Goal: Transaction & Acquisition: Purchase product/service

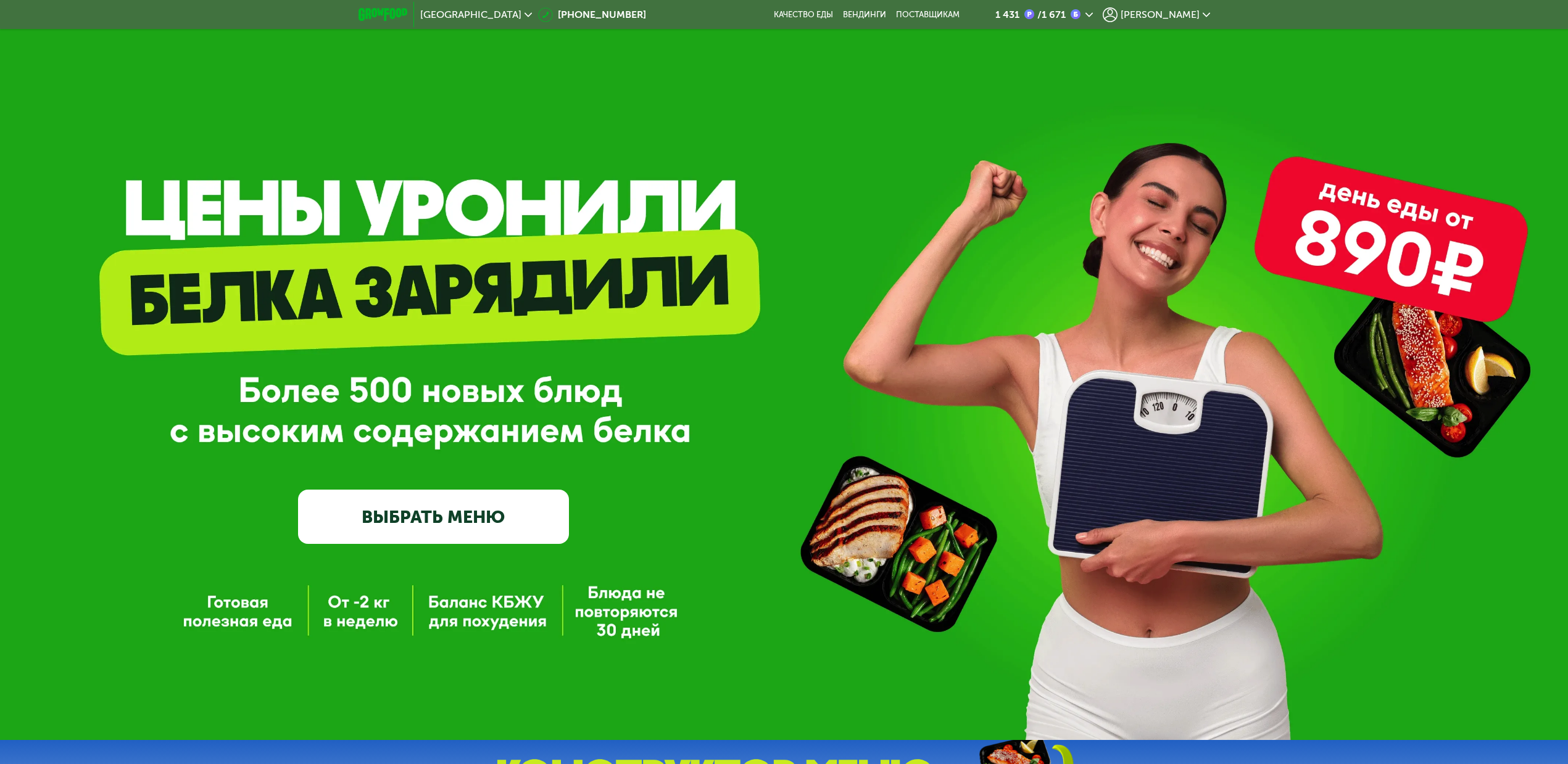
click at [1182, 13] on span "[PERSON_NAME]" at bounding box center [1160, 15] width 79 height 10
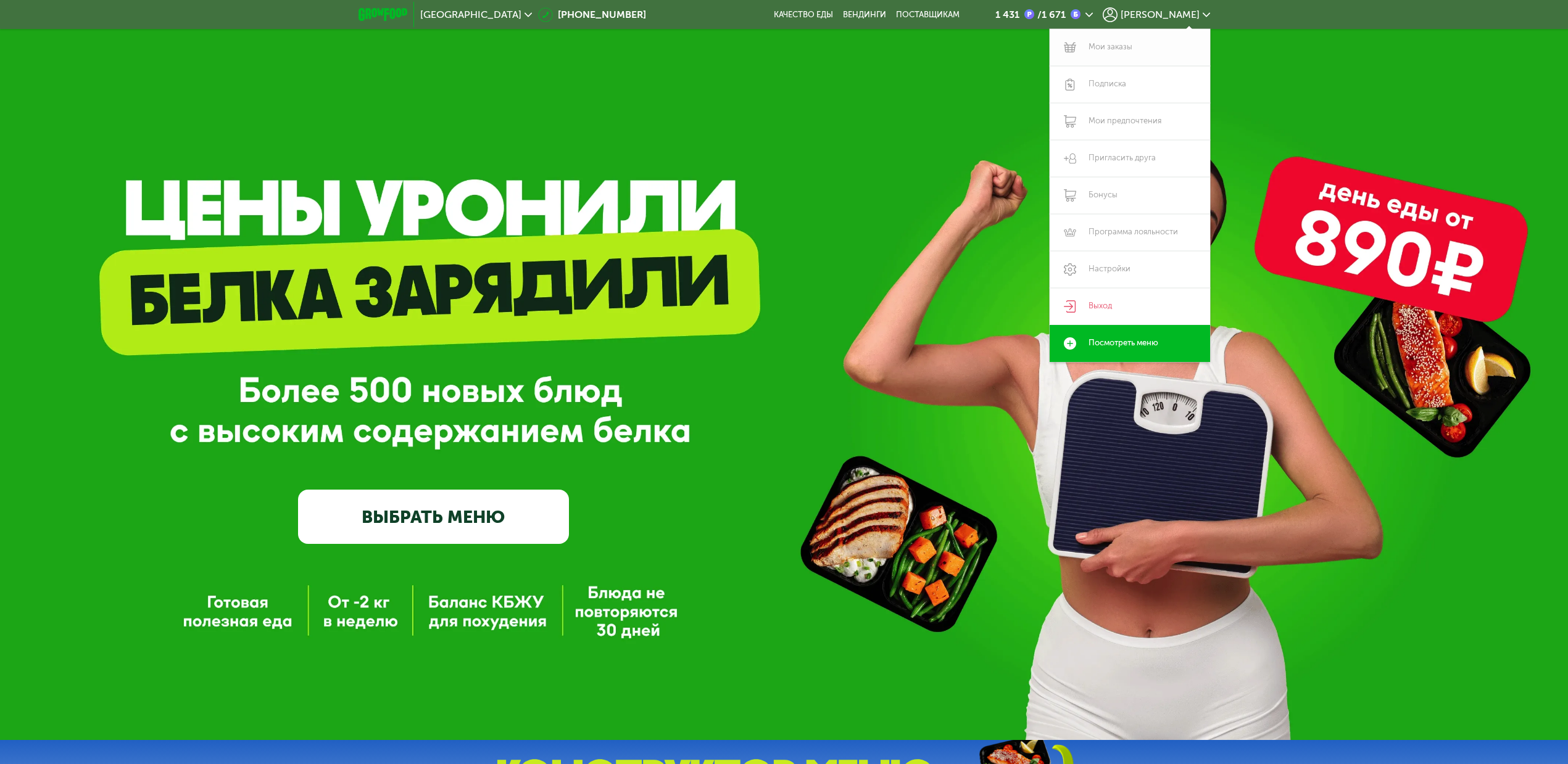
click at [1122, 46] on link "Мои заказы" at bounding box center [1129, 47] width 160 height 37
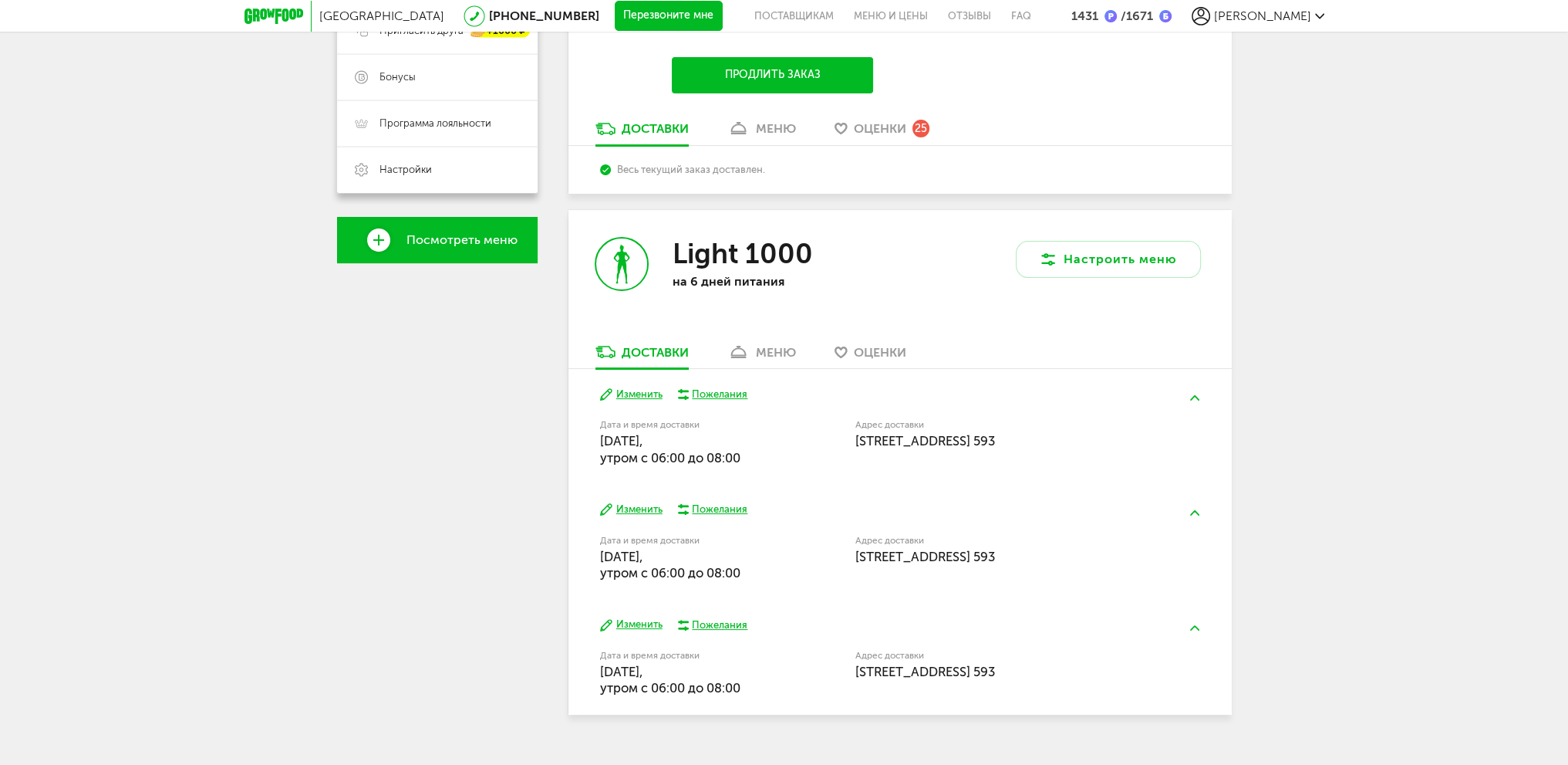
scroll to position [419, 0]
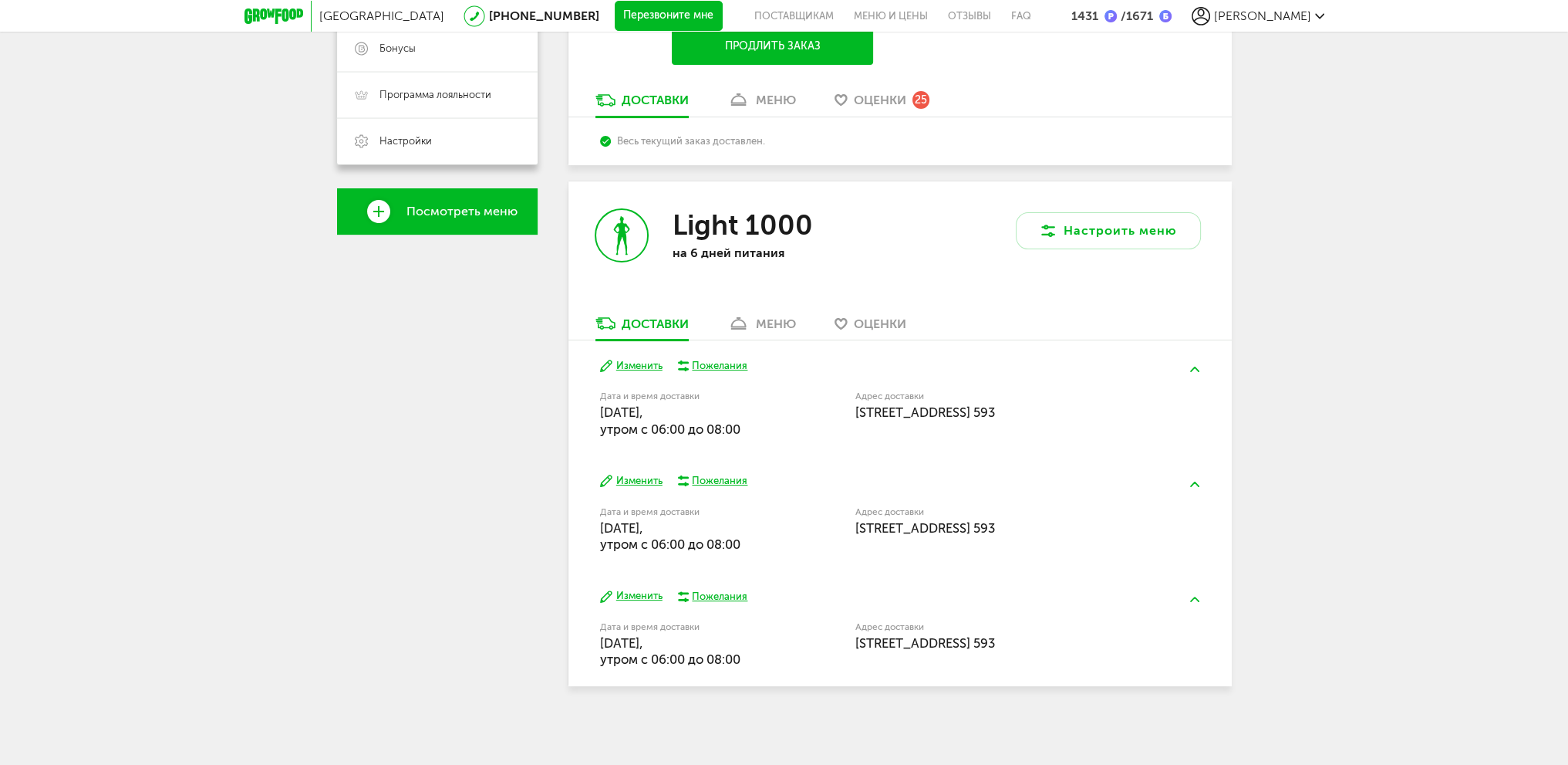
click at [784, 320] on div "меню" at bounding box center [775, 324] width 40 height 14
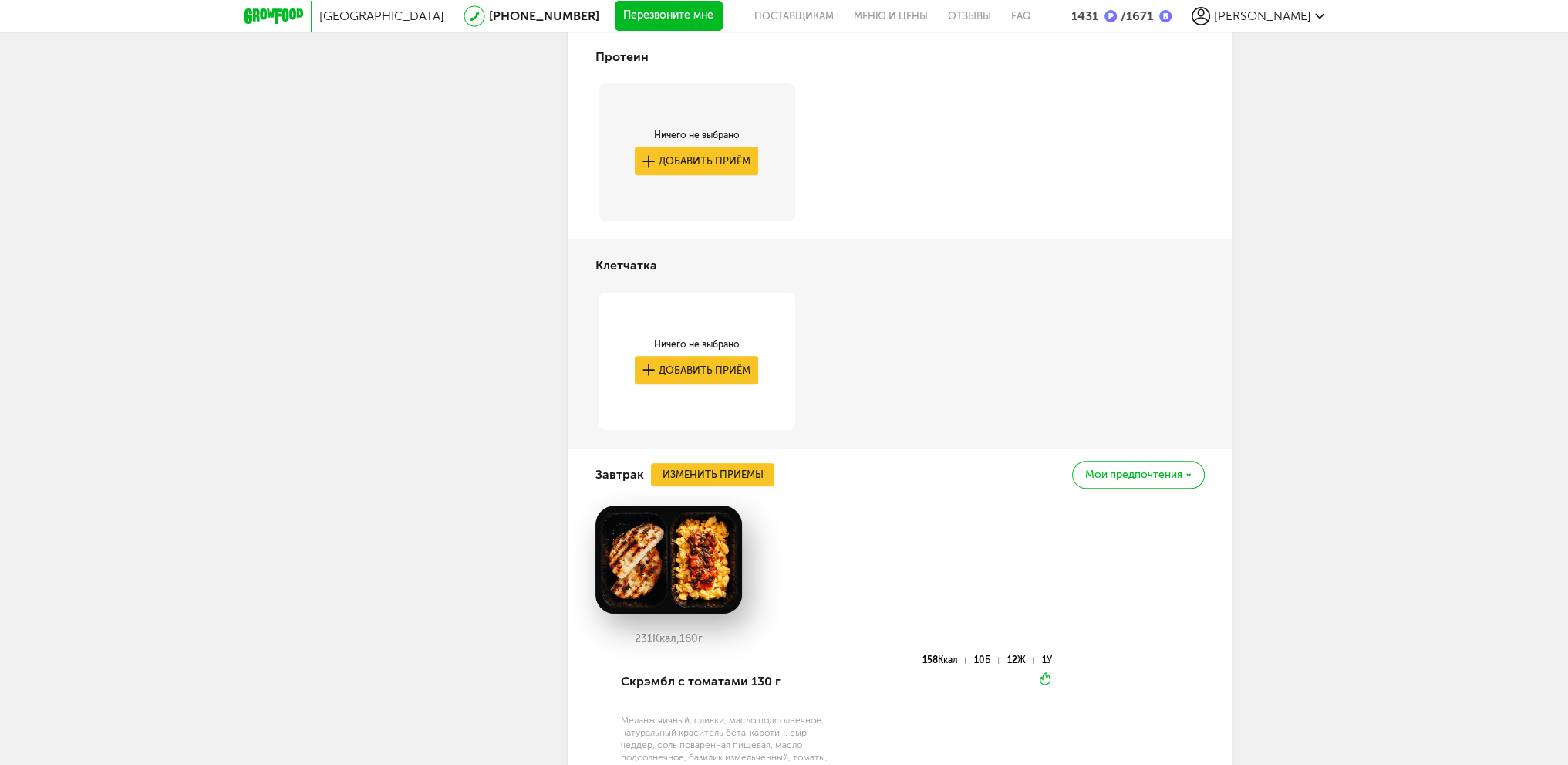
scroll to position [485, 0]
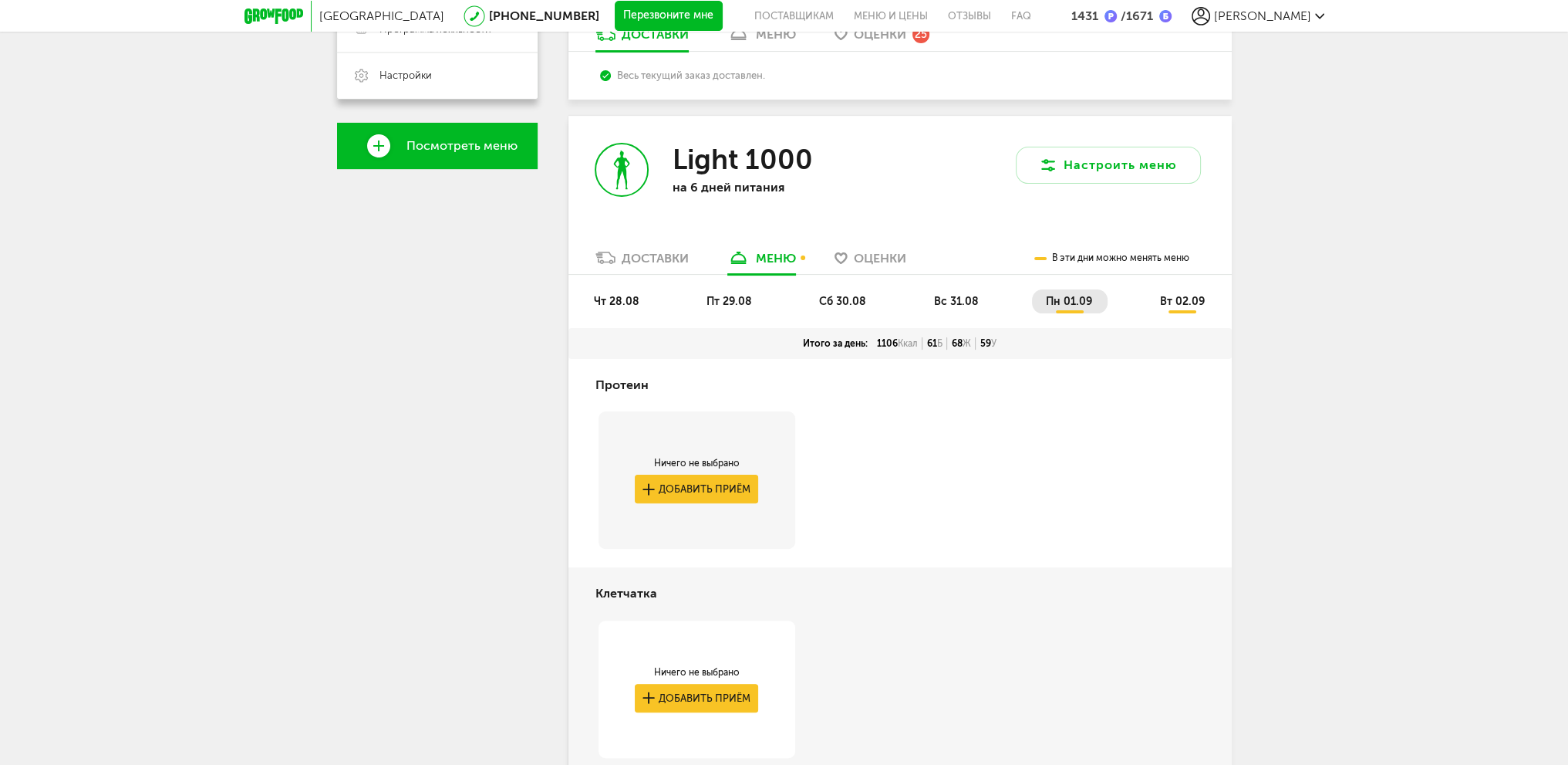
click at [1188, 302] on span "вт 02.09" at bounding box center [1182, 301] width 45 height 13
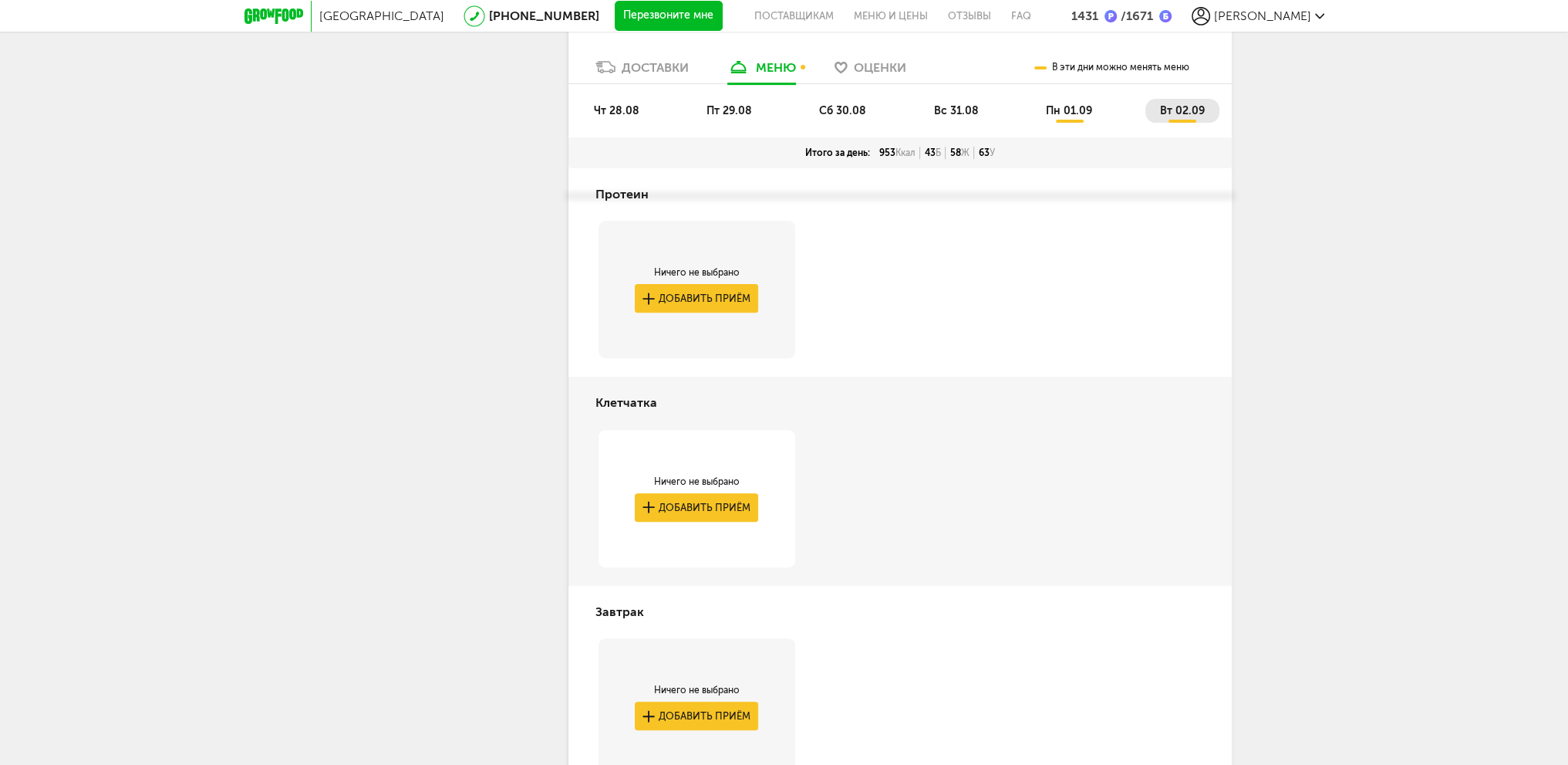
scroll to position [639, 0]
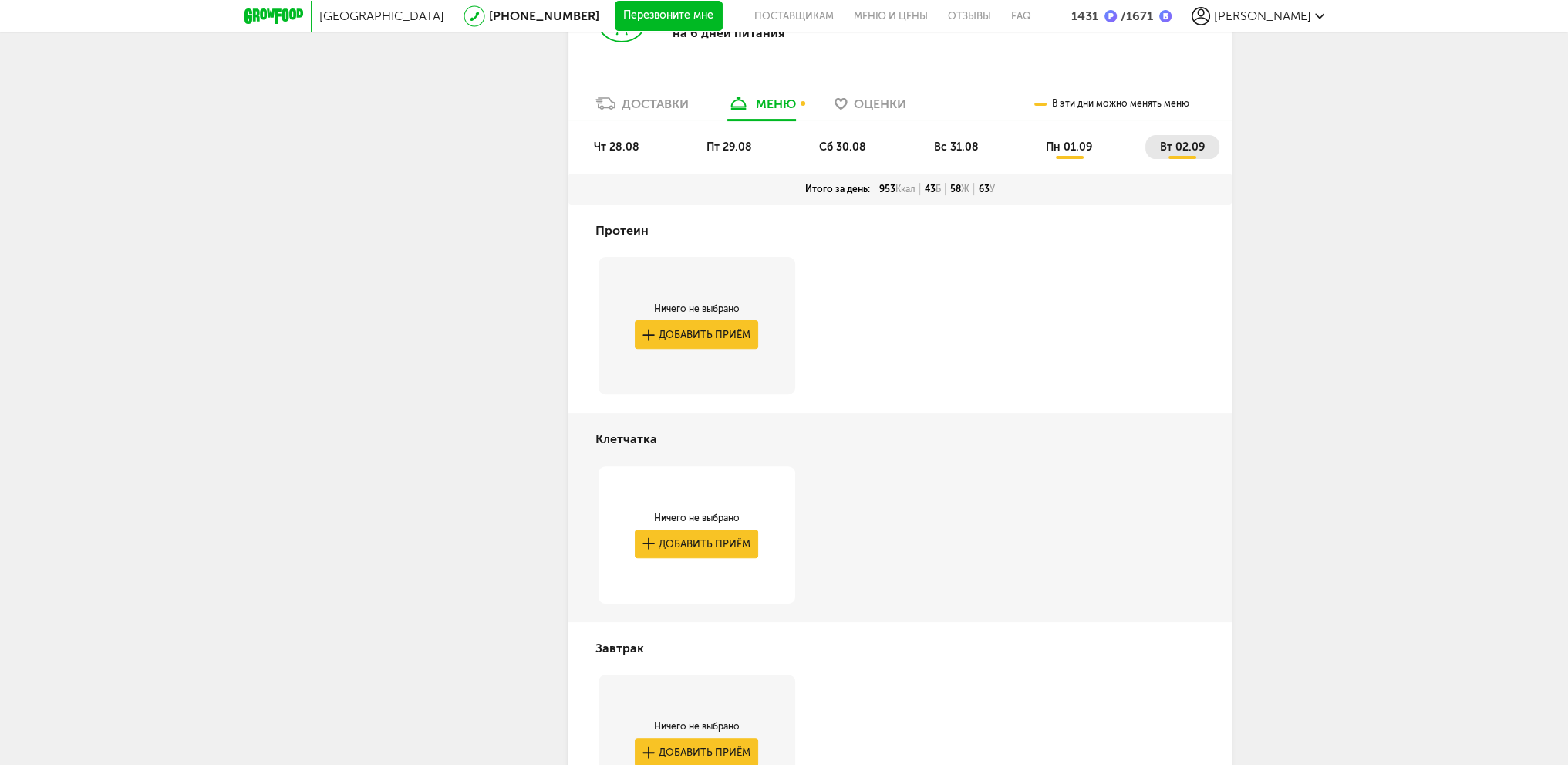
click at [967, 144] on span "вс 31.08" at bounding box center [956, 147] width 45 height 13
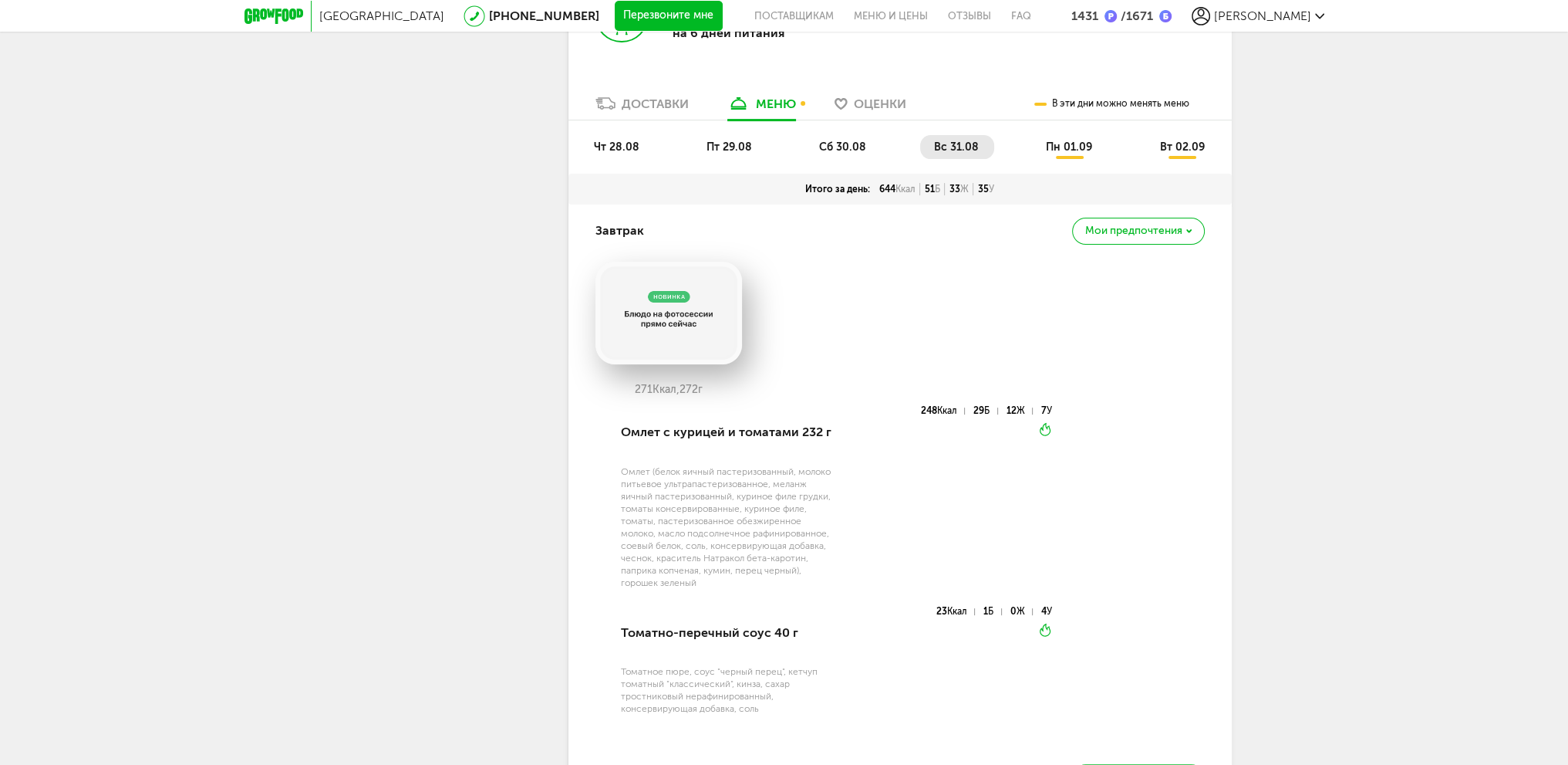
click at [855, 147] on span "сб 30.08" at bounding box center [843, 147] width 47 height 13
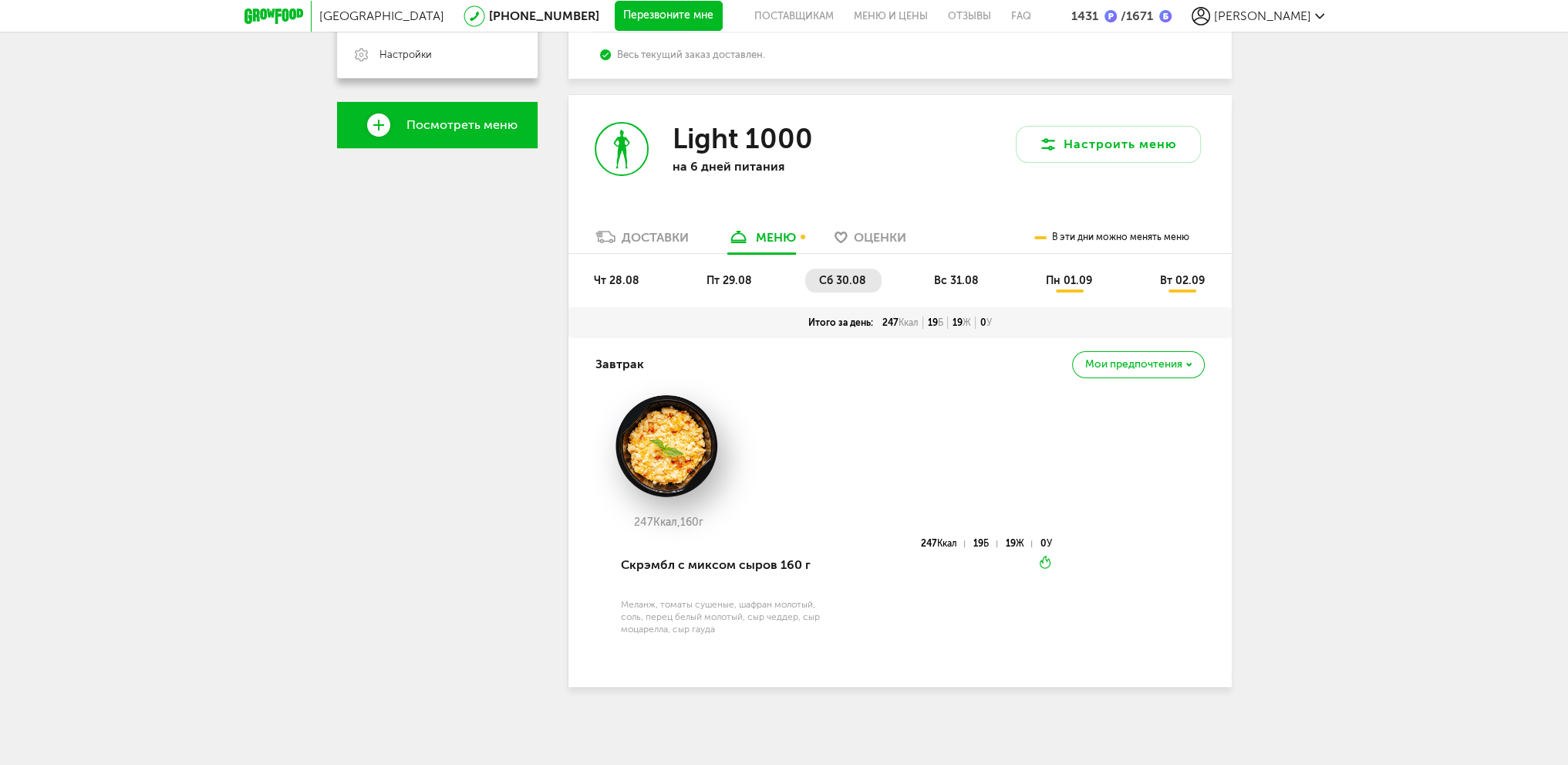
click at [727, 280] on span "пт 29.08" at bounding box center [729, 280] width 46 height 13
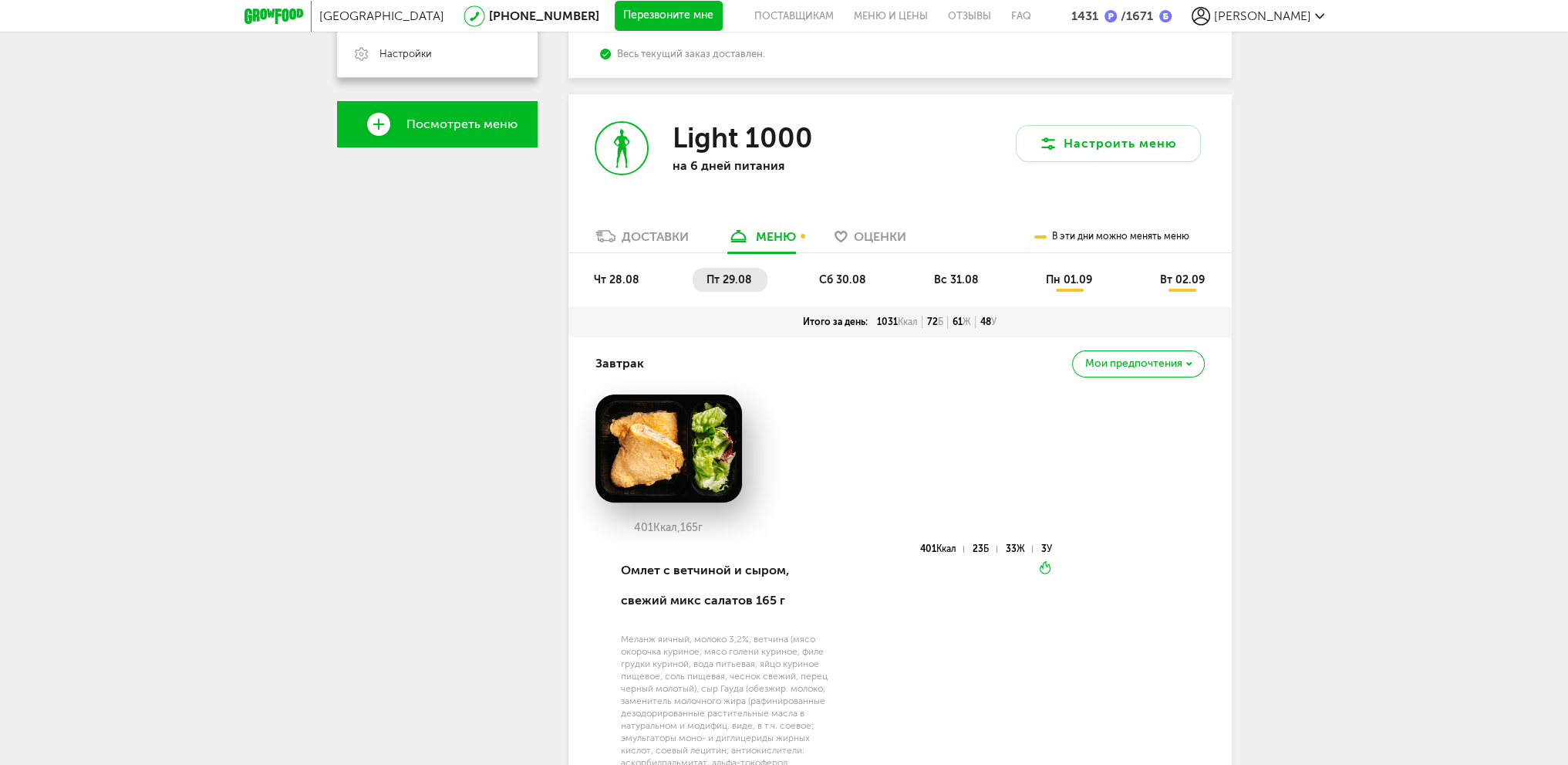
scroll to position [639, 0]
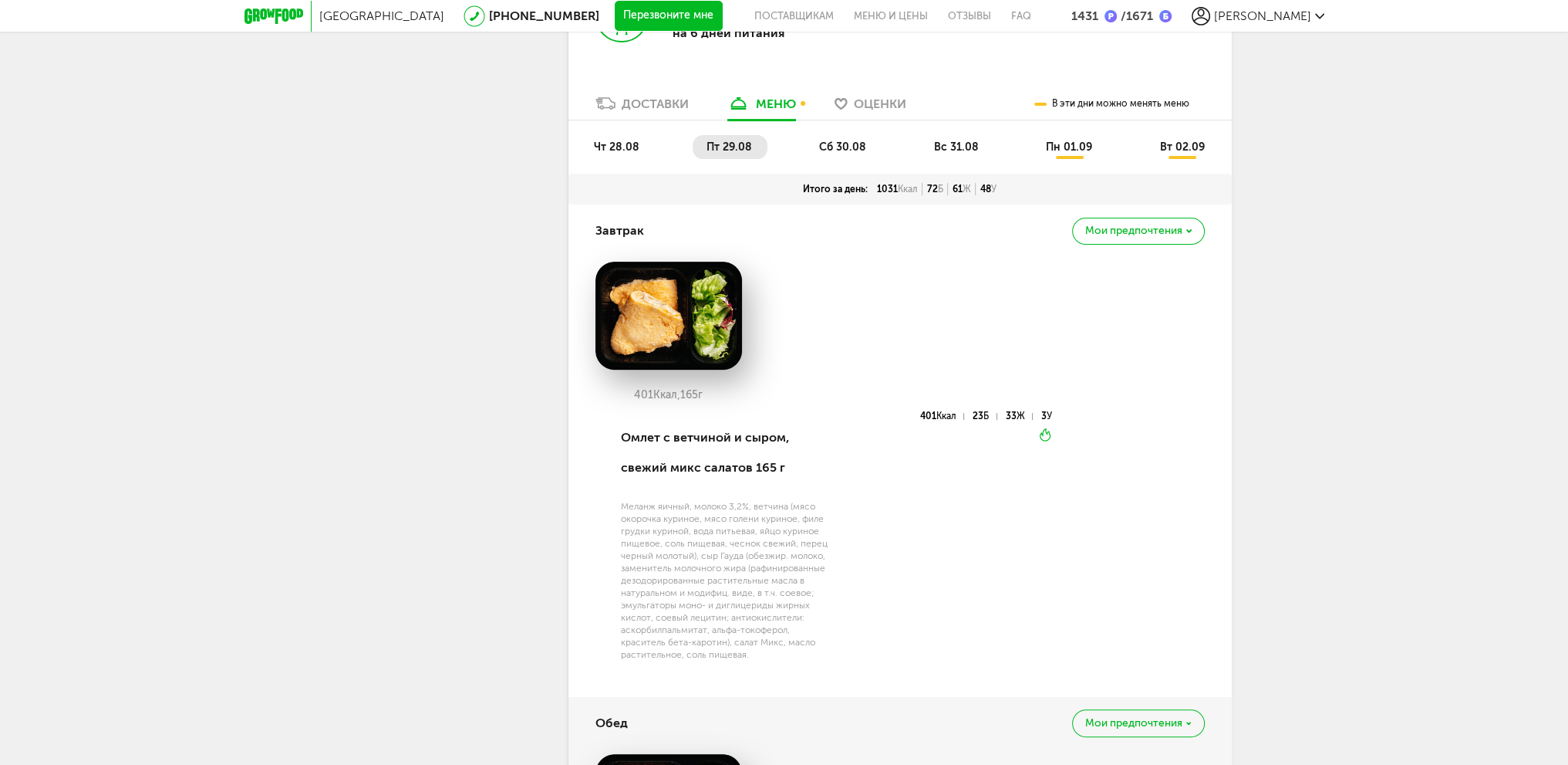
click at [628, 147] on span "чт 28.08" at bounding box center [616, 147] width 46 height 13
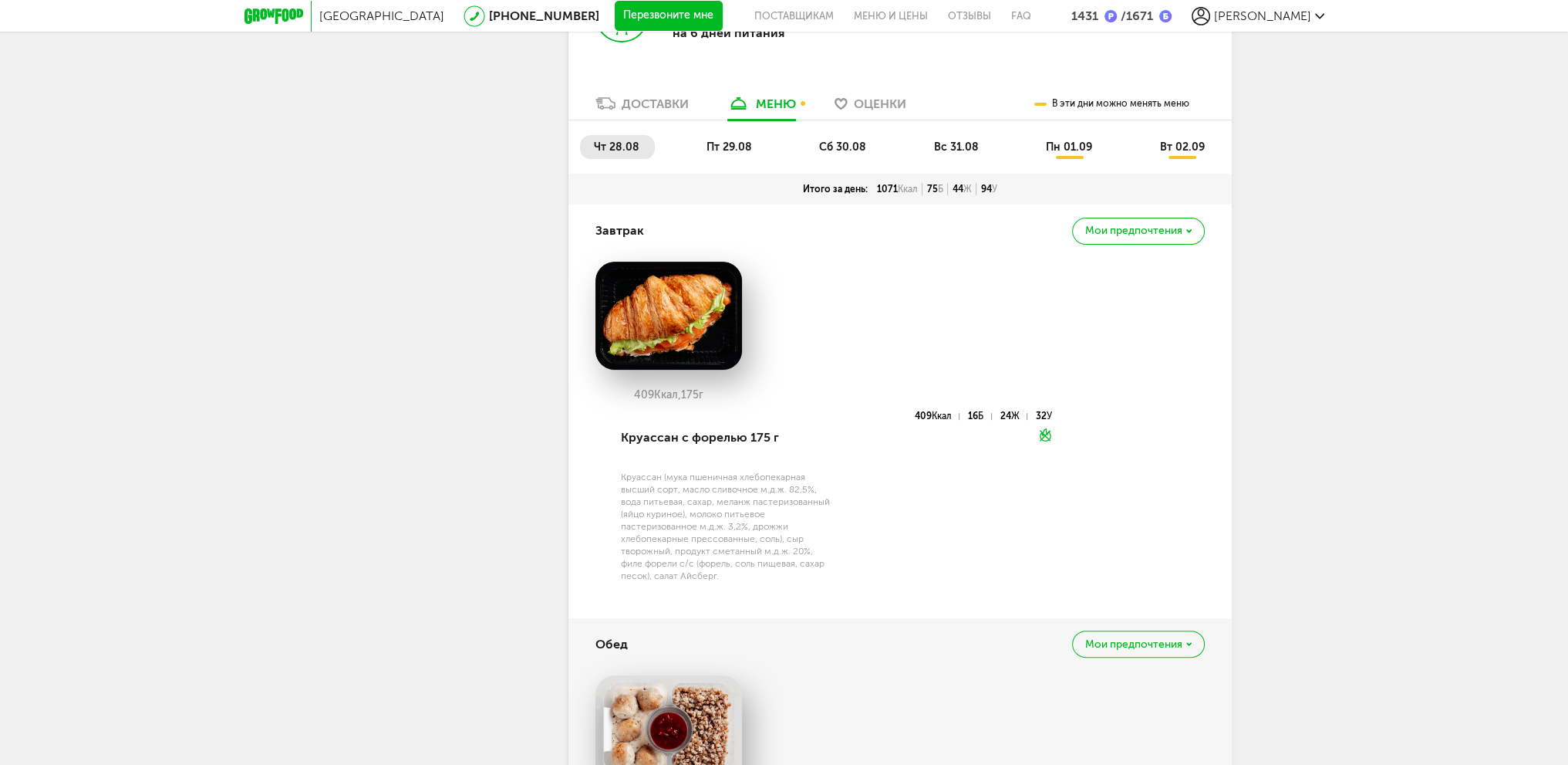
click at [1179, 156] on li "вт 02.09" at bounding box center [1183, 147] width 74 height 24
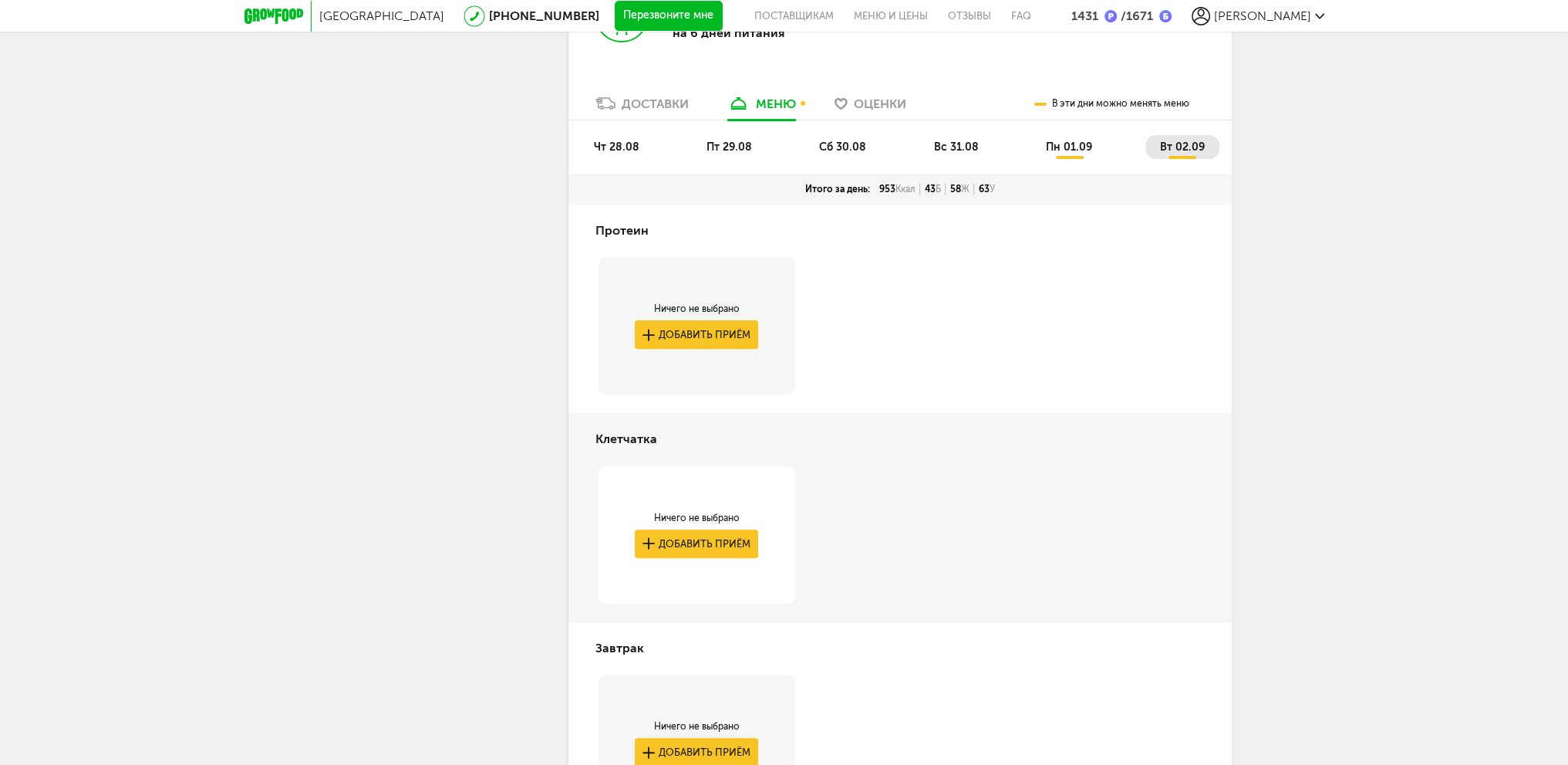
click at [1083, 145] on span "пн 01.09" at bounding box center [1069, 147] width 47 height 13
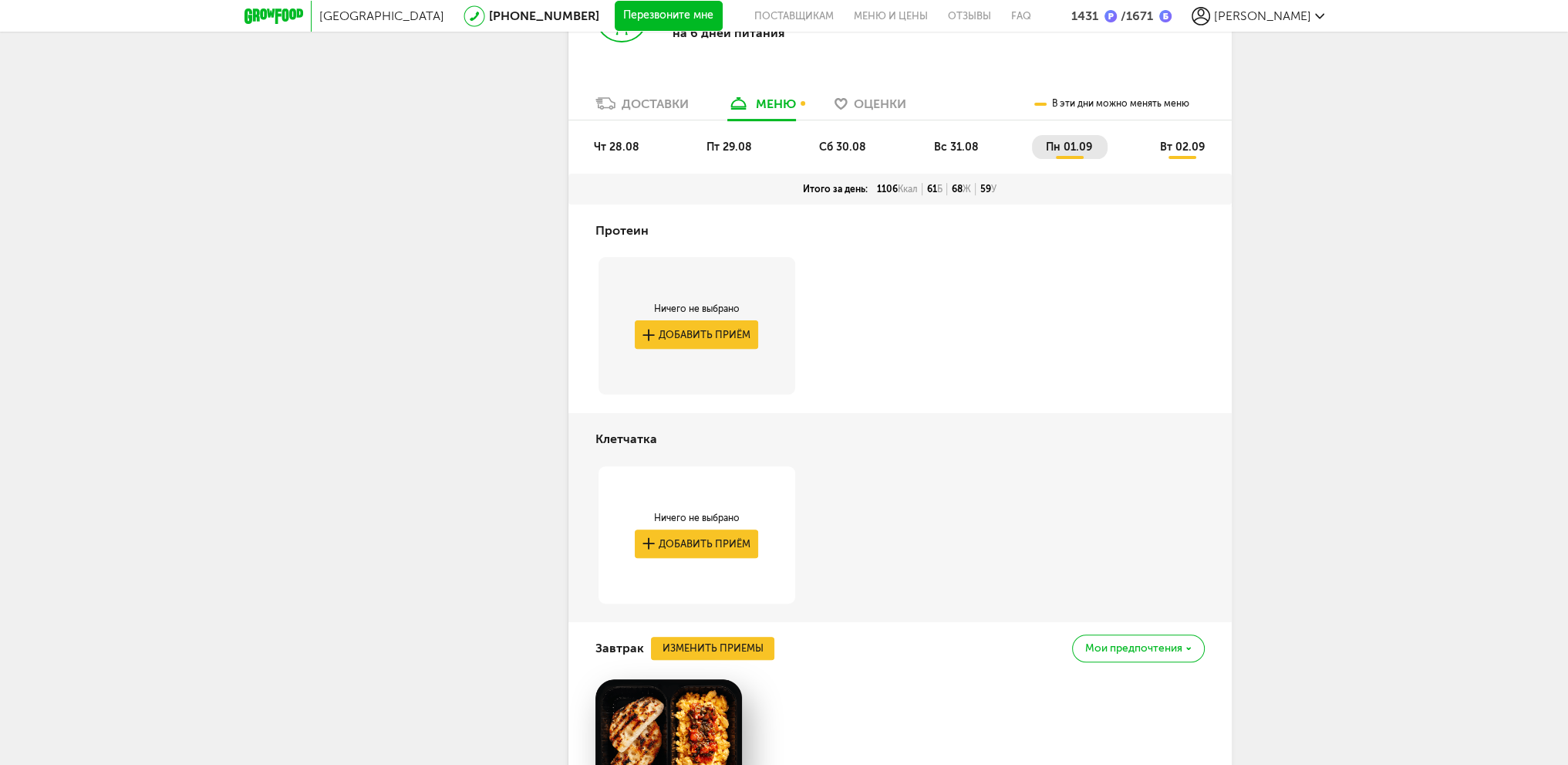
click at [1194, 145] on span "вт 02.09" at bounding box center [1182, 147] width 45 height 13
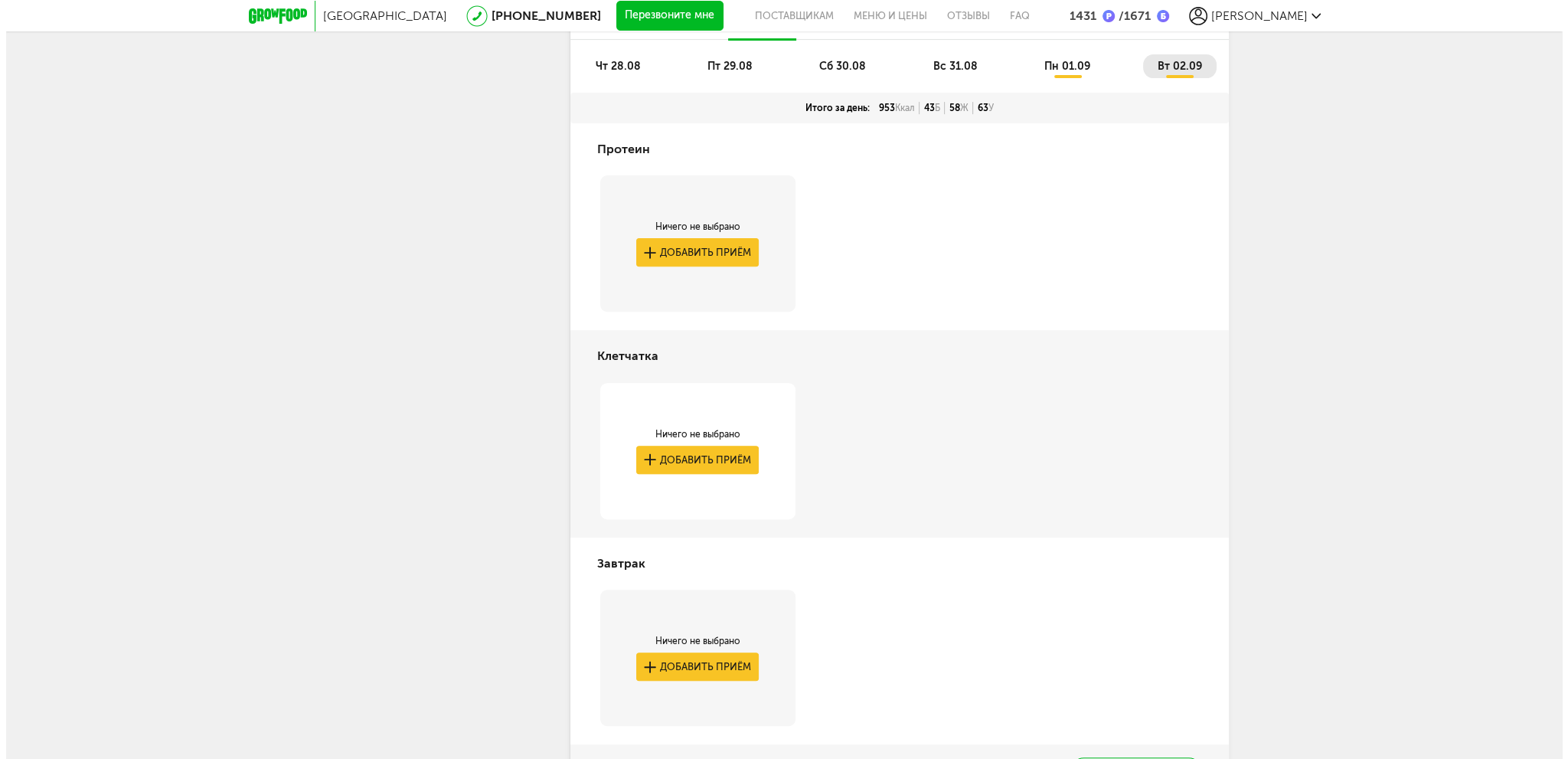
scroll to position [787, 0]
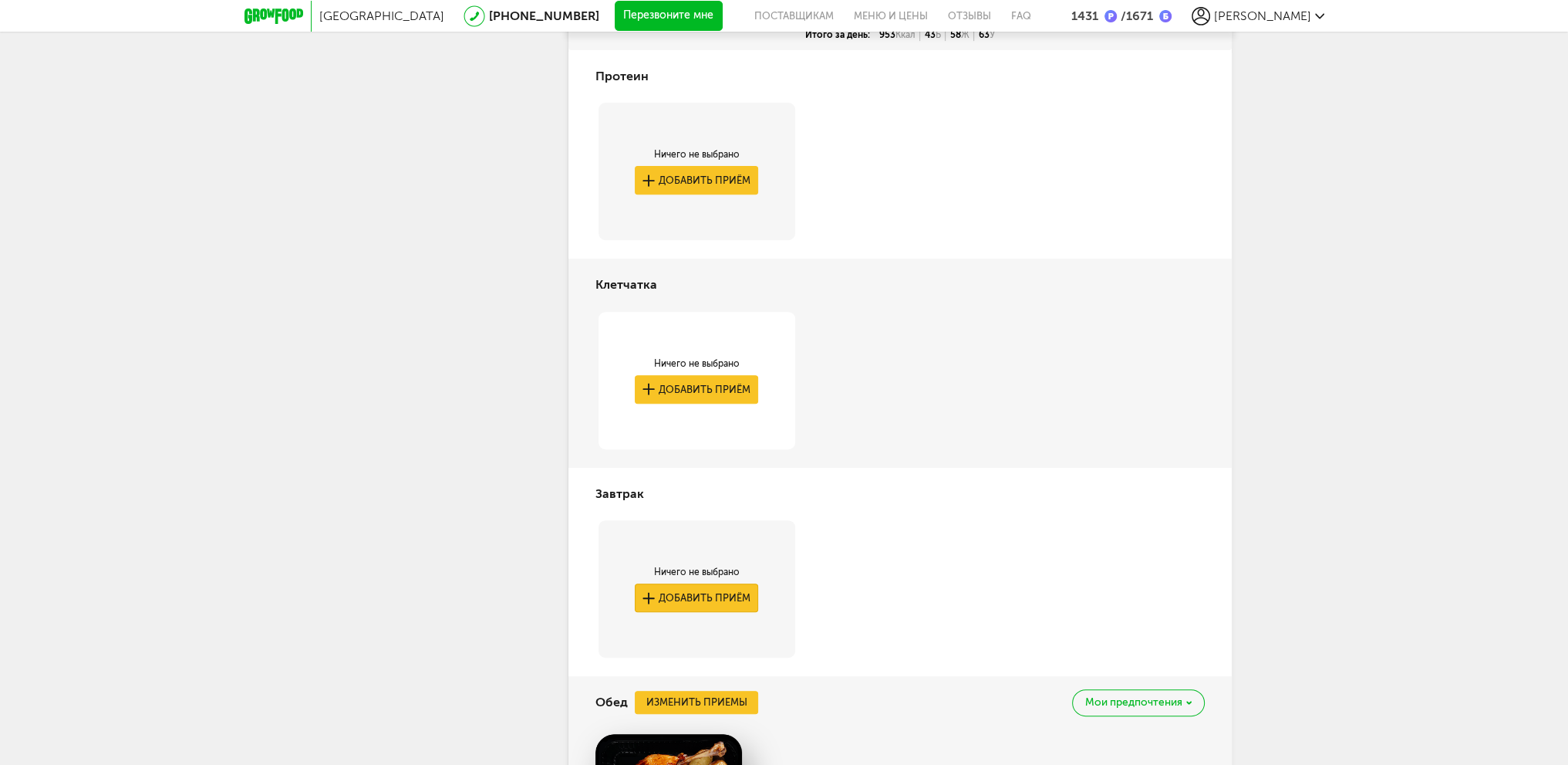
click at [722, 597] on button "Добавить приём" at bounding box center [695, 598] width 123 height 29
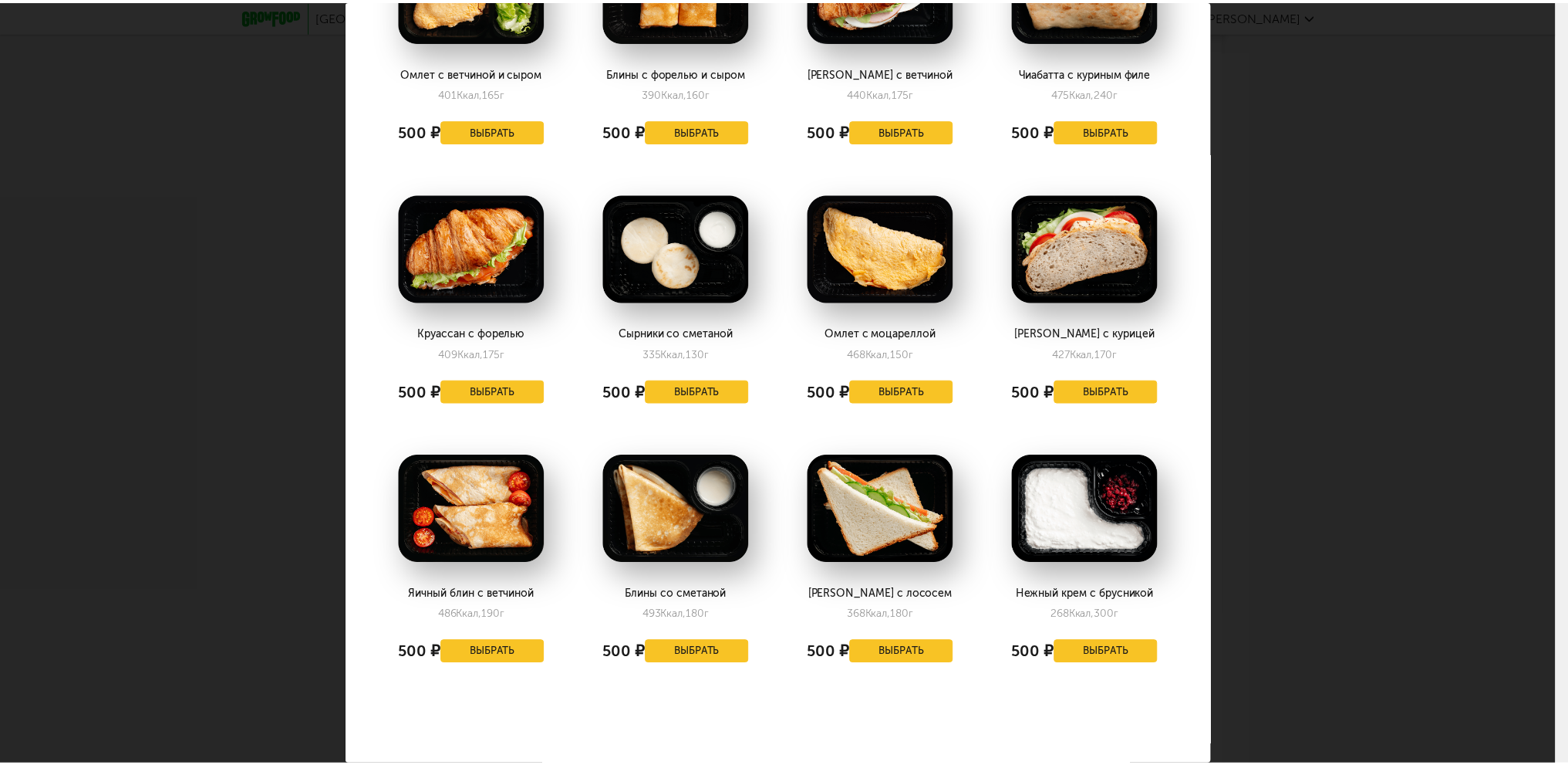
scroll to position [999, 0]
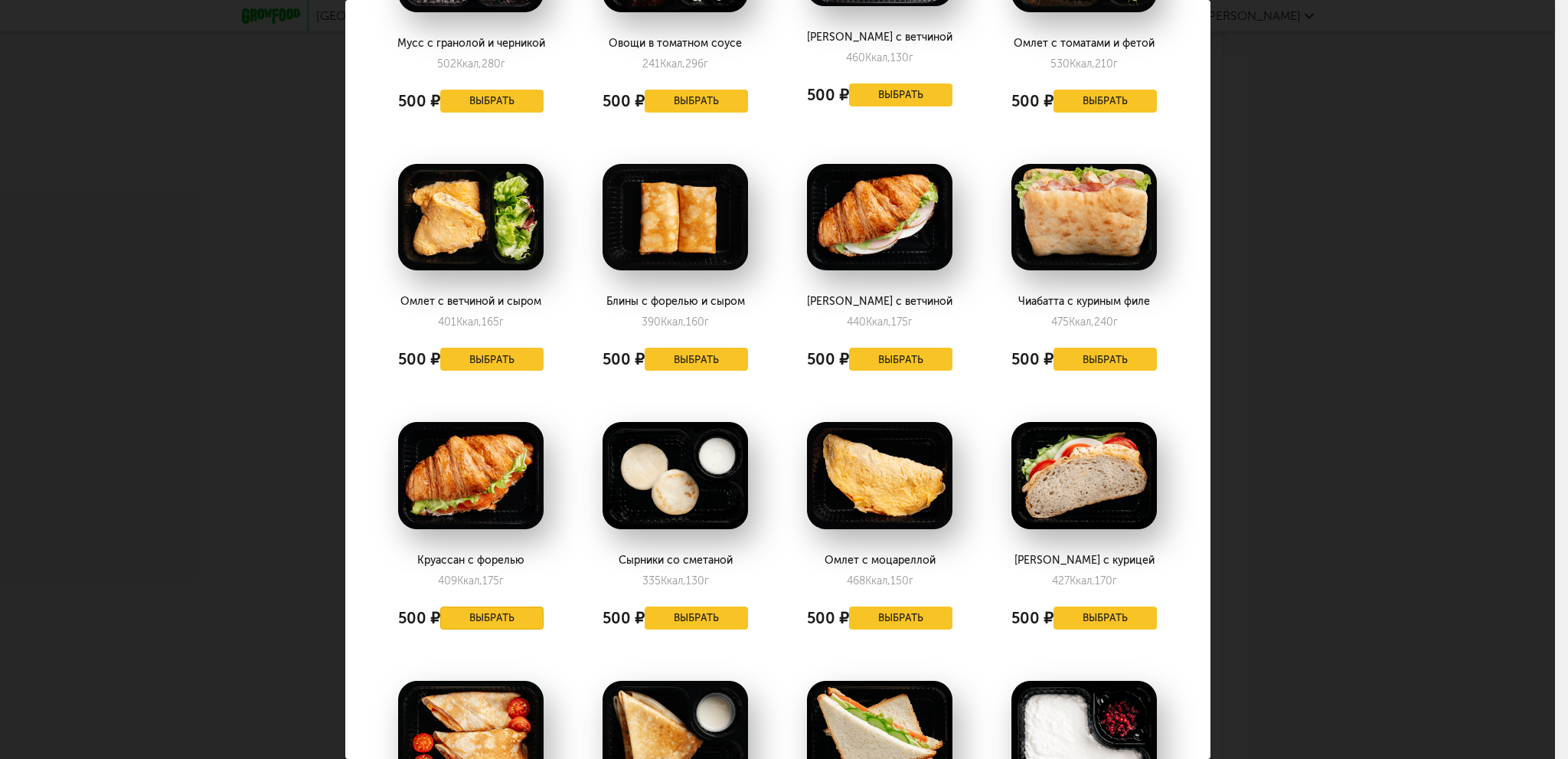
click at [518, 606] on button "Выбрать" at bounding box center [492, 618] width 104 height 23
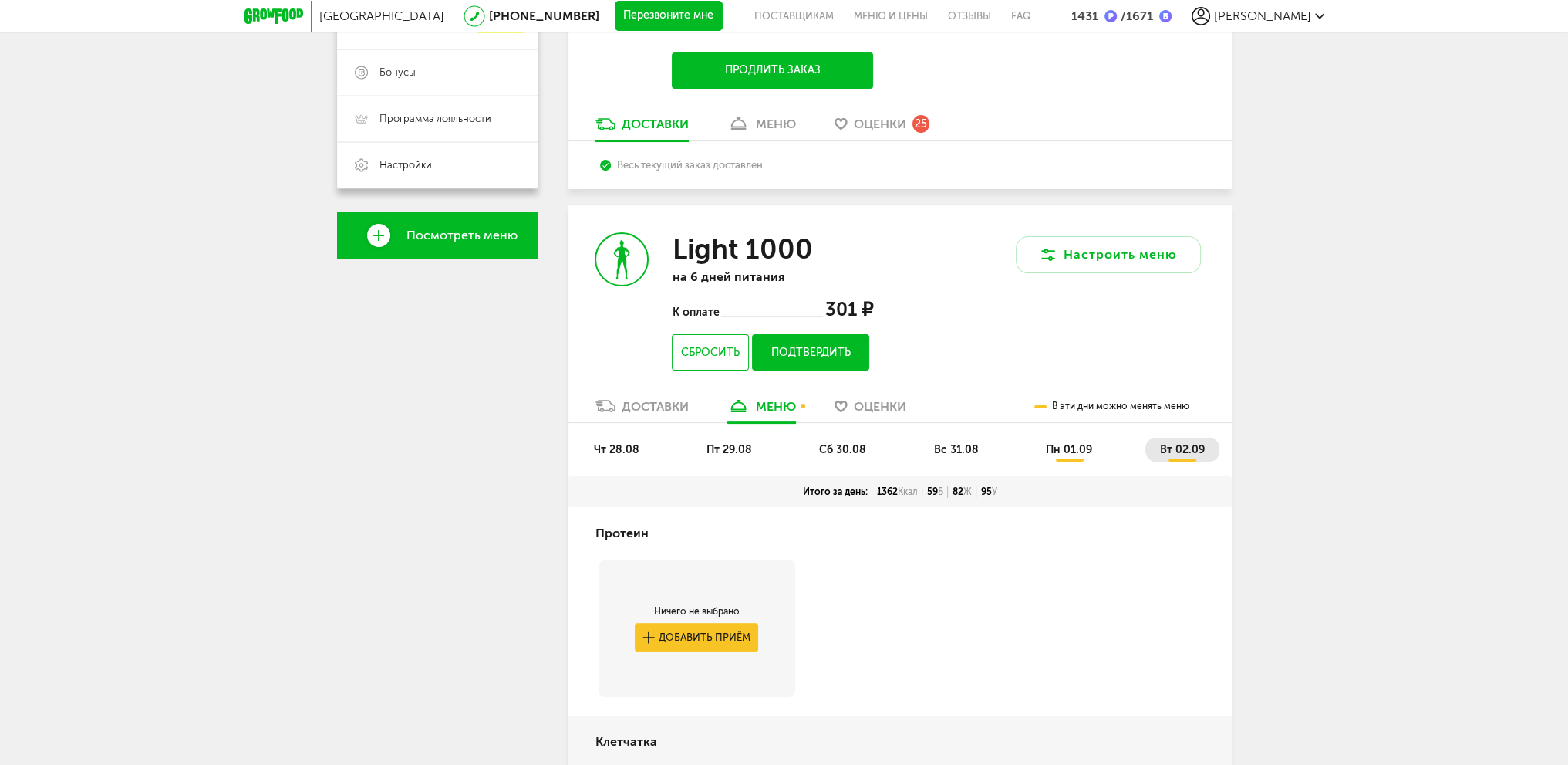
scroll to position [330, 0]
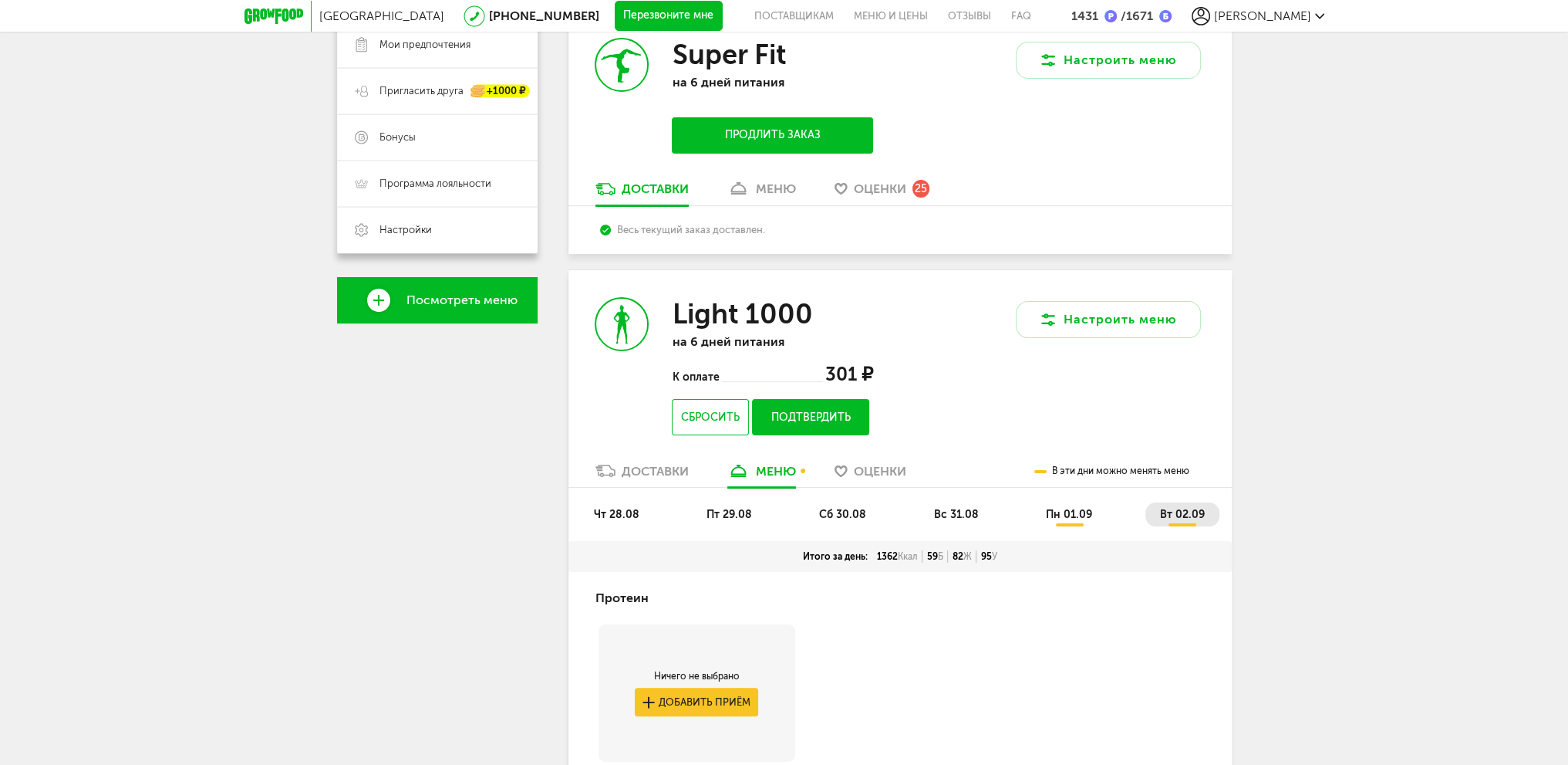
click at [1070, 520] on span "пн 01.09" at bounding box center [1069, 514] width 47 height 13
click at [956, 509] on span "вс 31.08" at bounding box center [956, 514] width 45 height 13
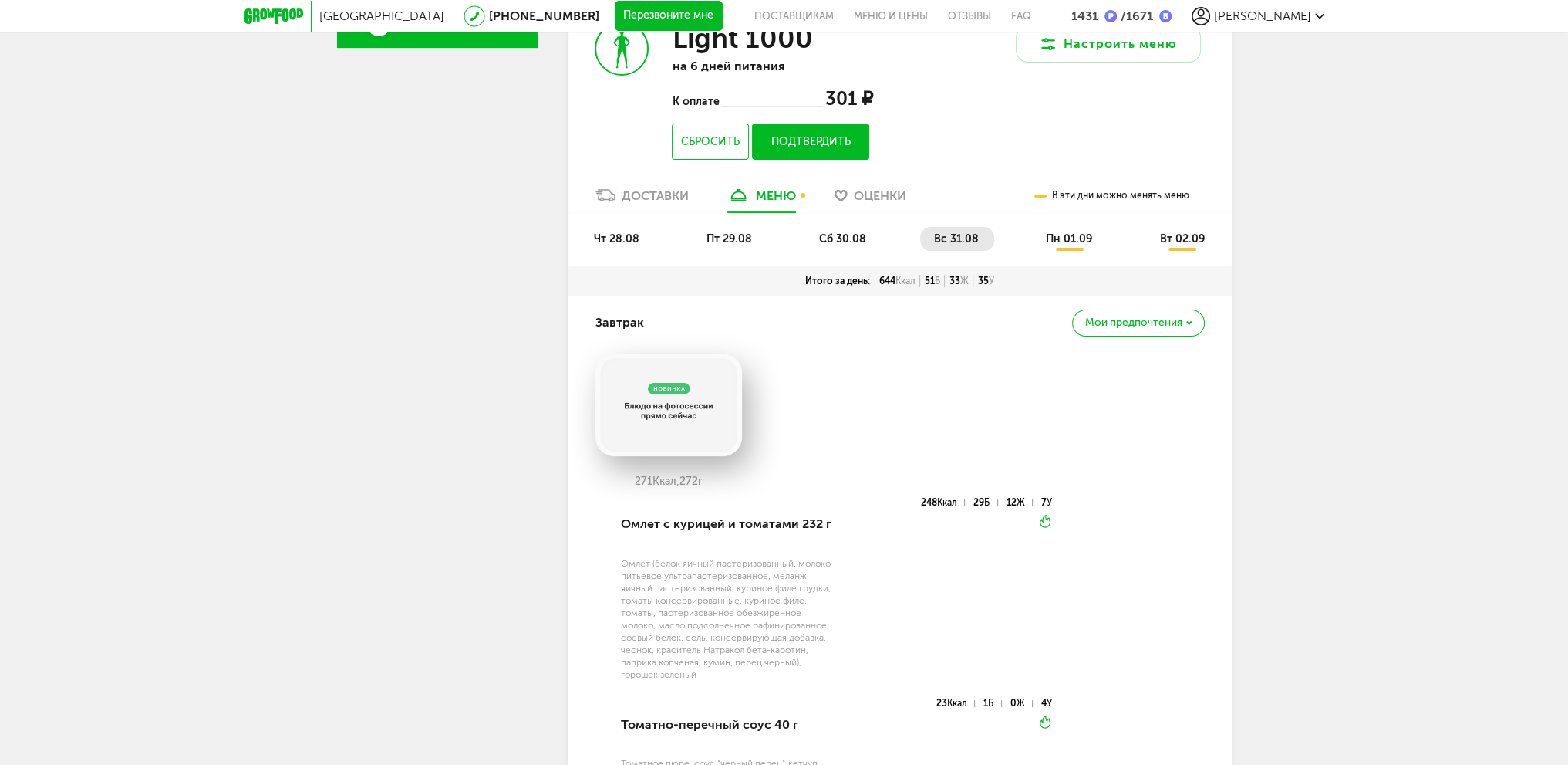
scroll to position [407, 0]
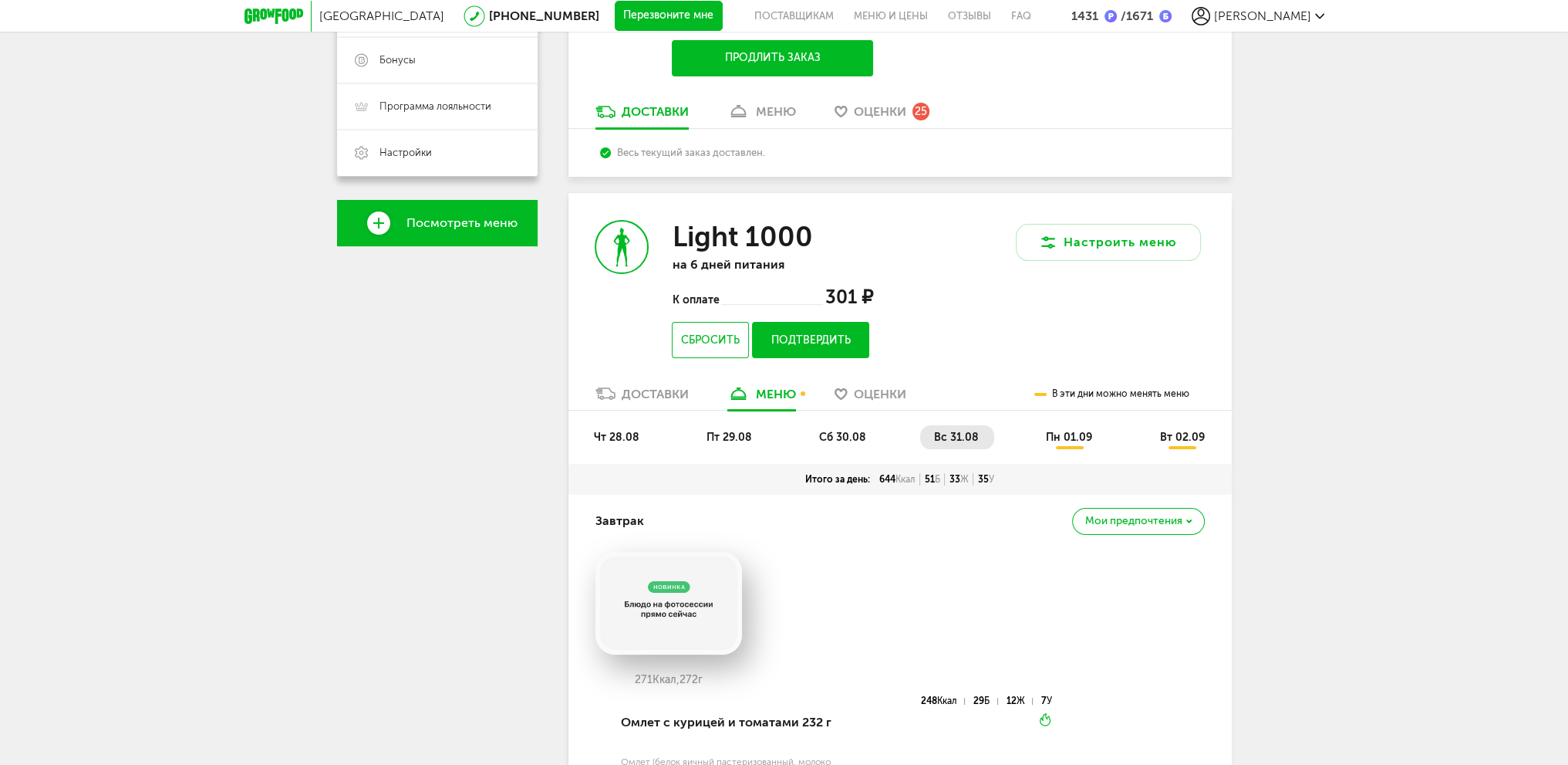
click at [629, 435] on span "чт 28.08" at bounding box center [616, 437] width 46 height 13
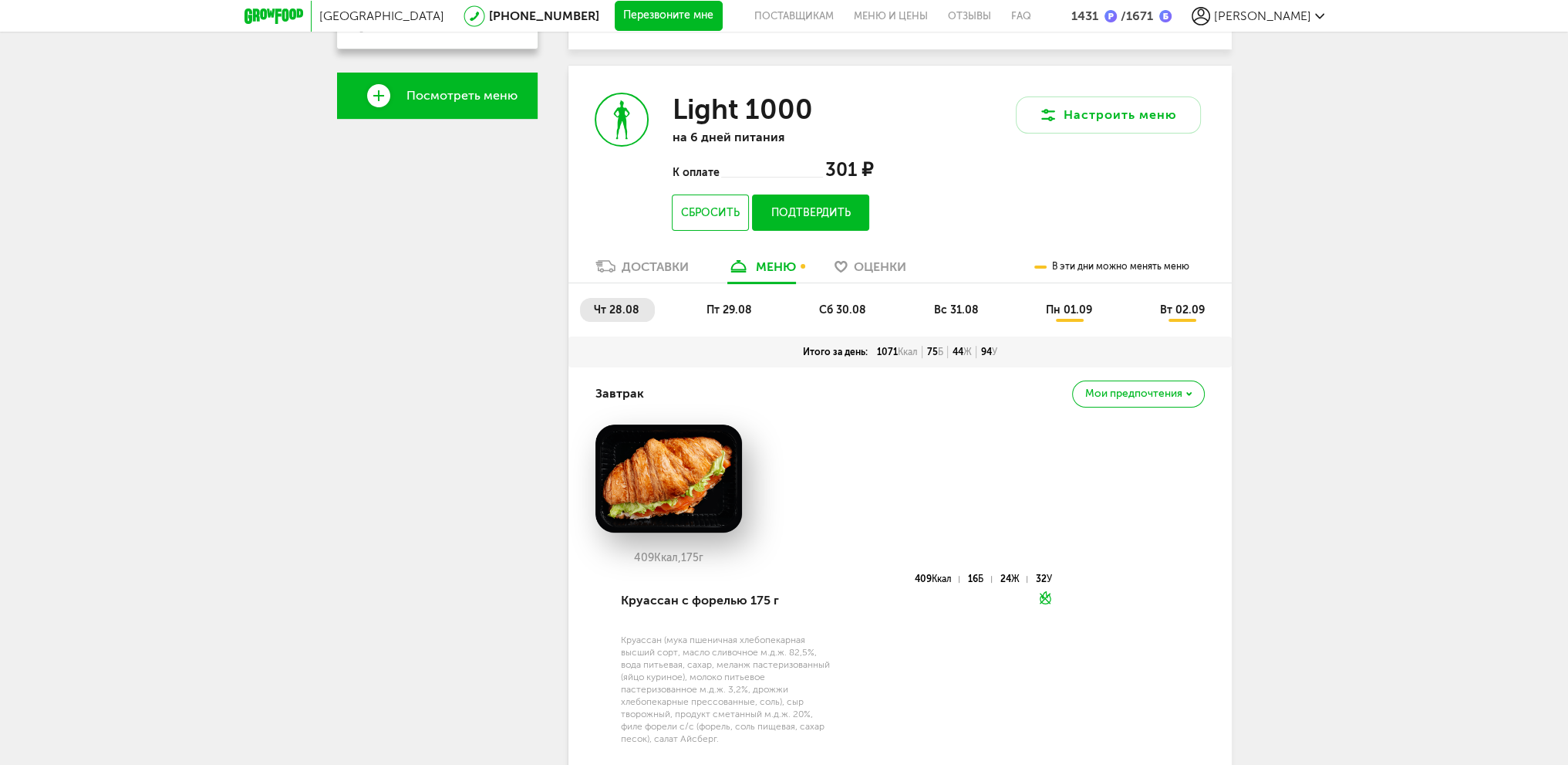
scroll to position [330, 0]
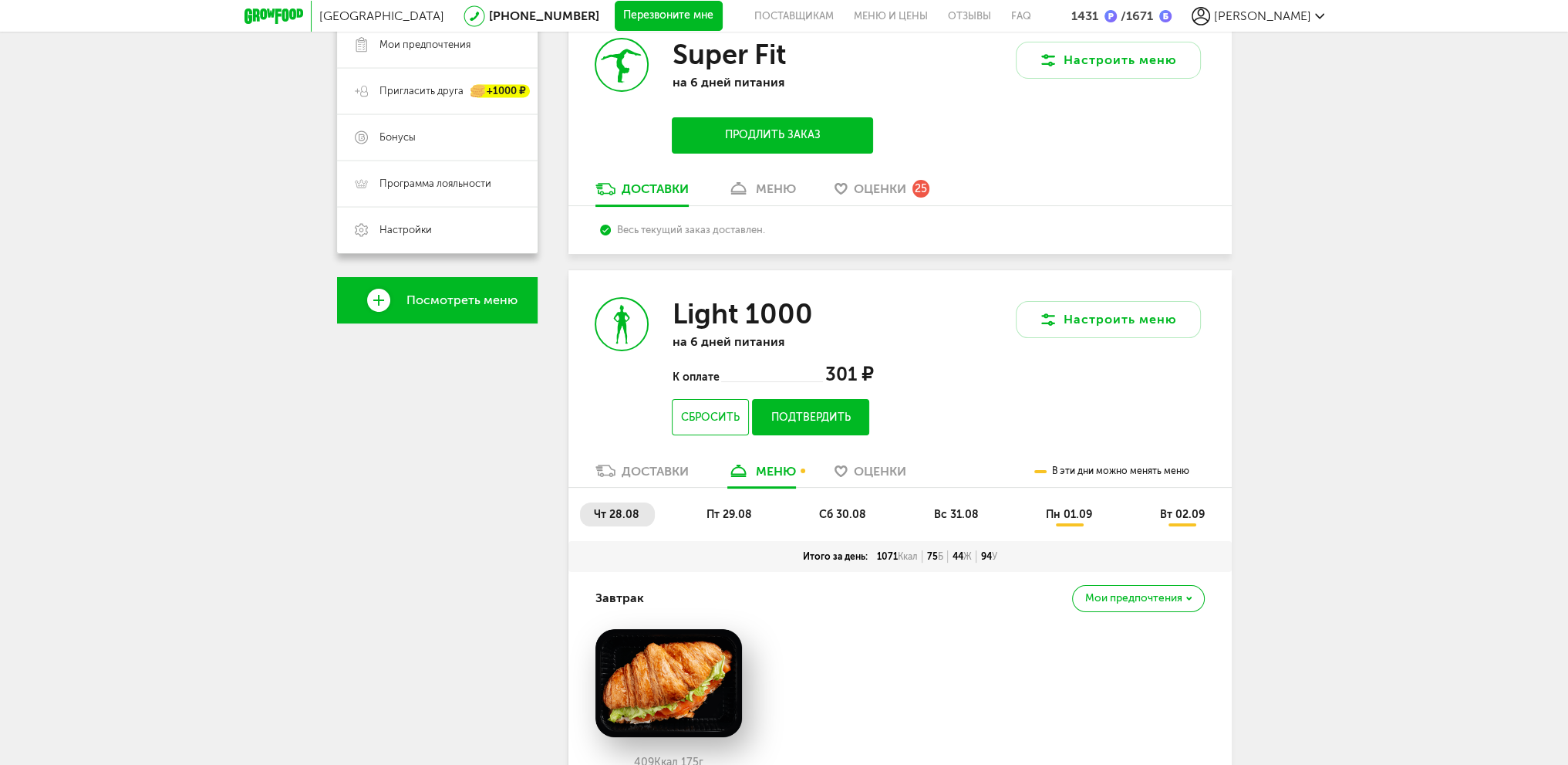
click at [1175, 517] on span "вт 02.09" at bounding box center [1182, 514] width 45 height 13
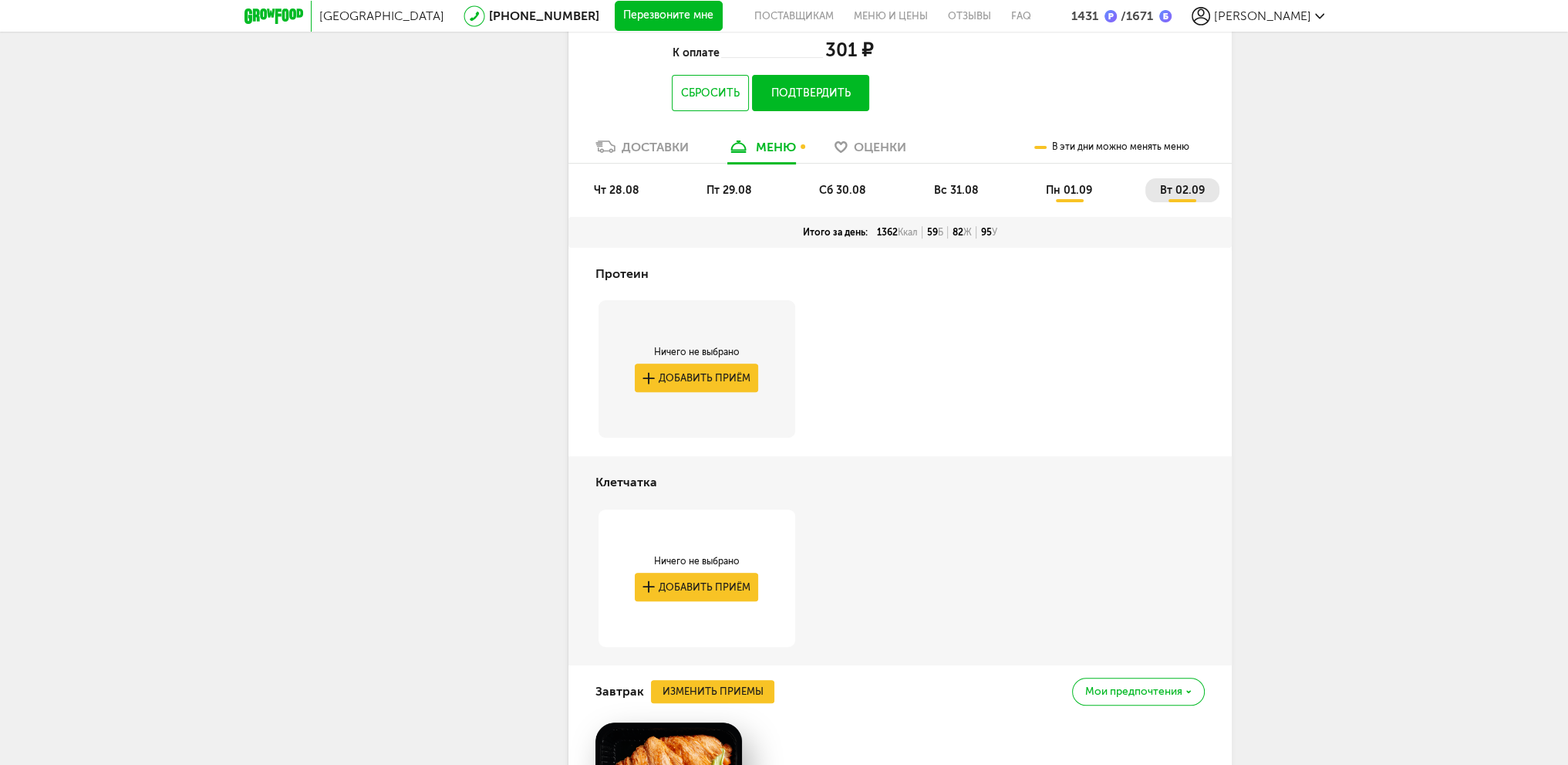
scroll to position [562, 0]
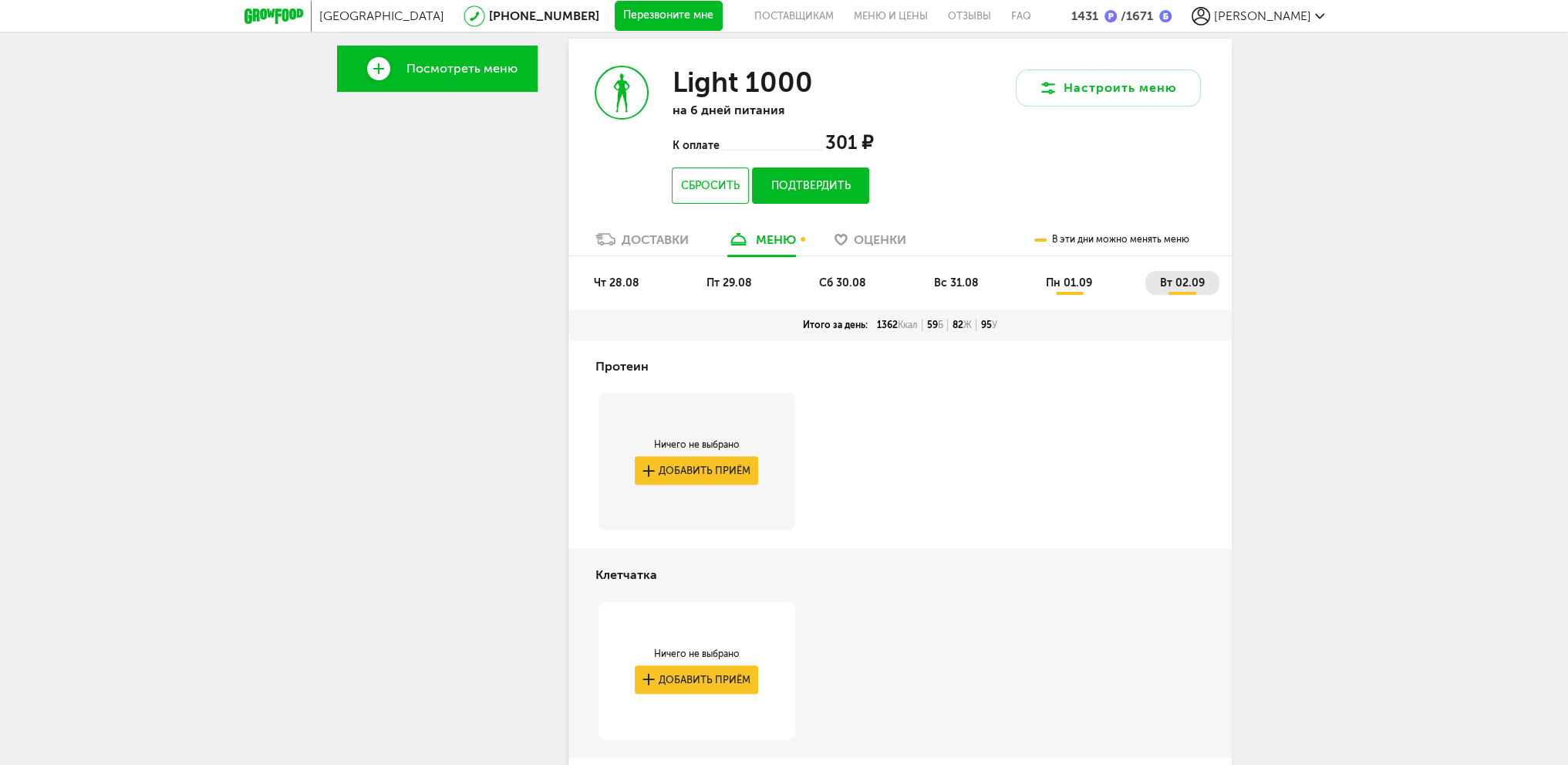
click at [827, 188] on button "Подтвердить" at bounding box center [811, 185] width 117 height 36
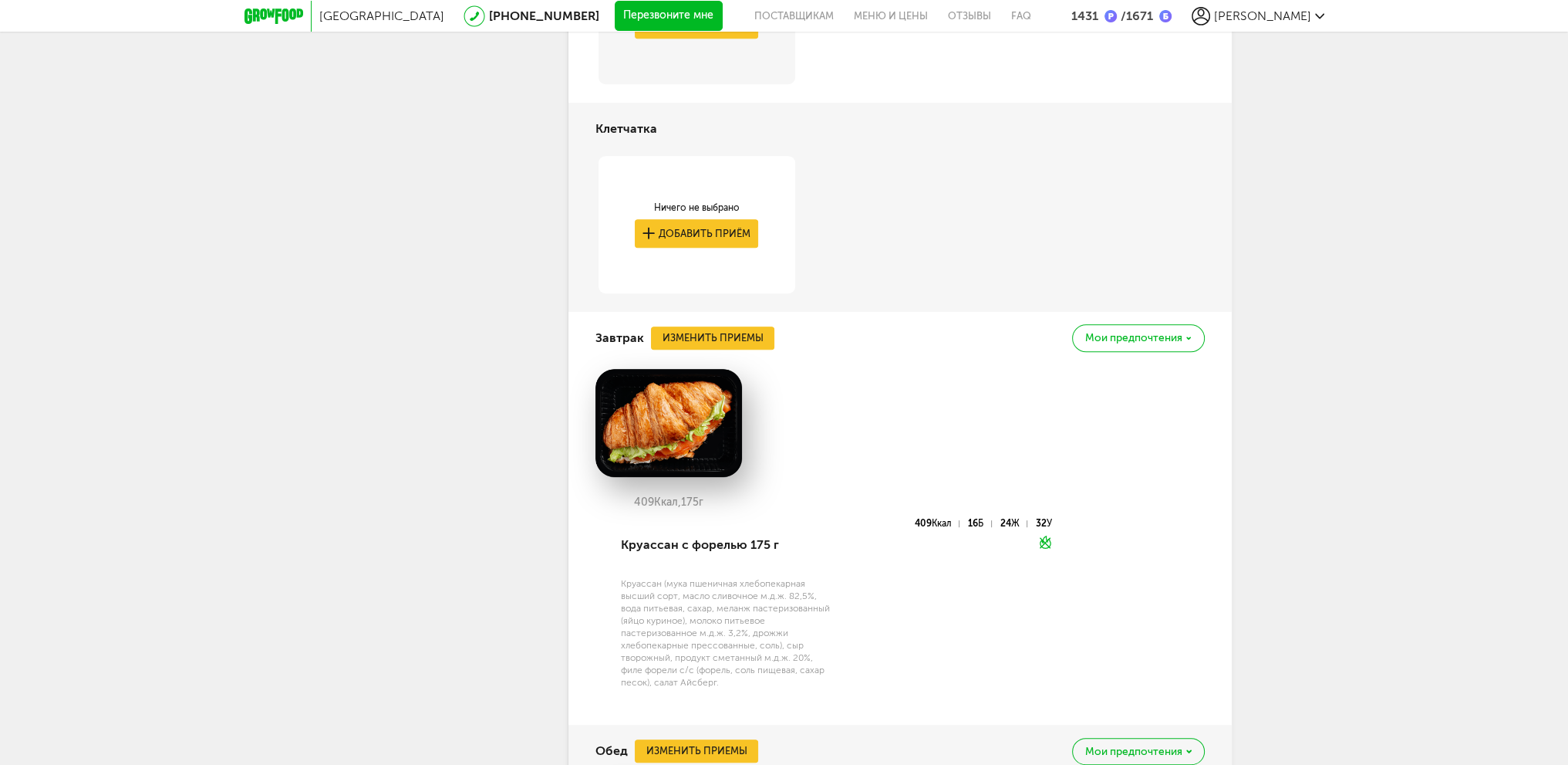
scroll to position [926, 0]
